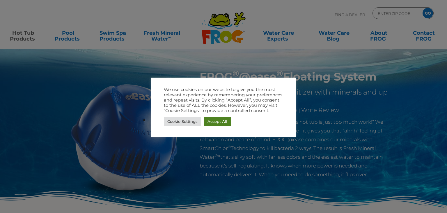
click at [213, 122] on link "Accept All" at bounding box center [217, 121] width 27 height 9
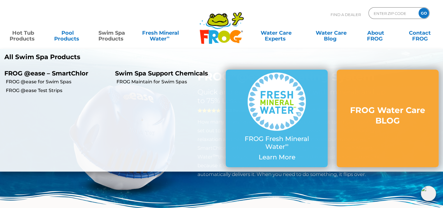
click at [105, 36] on link "Swim Spa Products" at bounding box center [112, 33] width 34 height 12
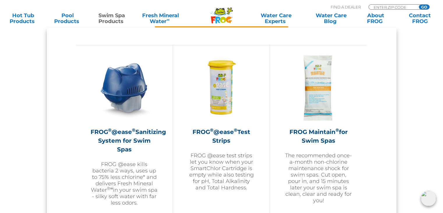
scroll to position [553, 0]
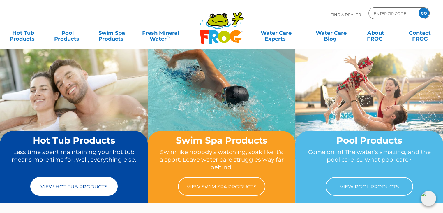
click at [86, 191] on link "View Hot Tub Products" at bounding box center [73, 186] width 87 height 19
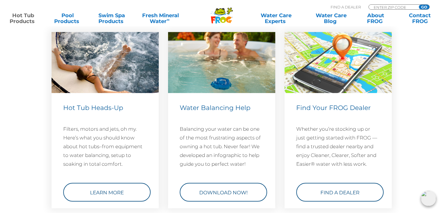
scroll to position [1719, 0]
